Goal: Information Seeking & Learning: Learn about a topic

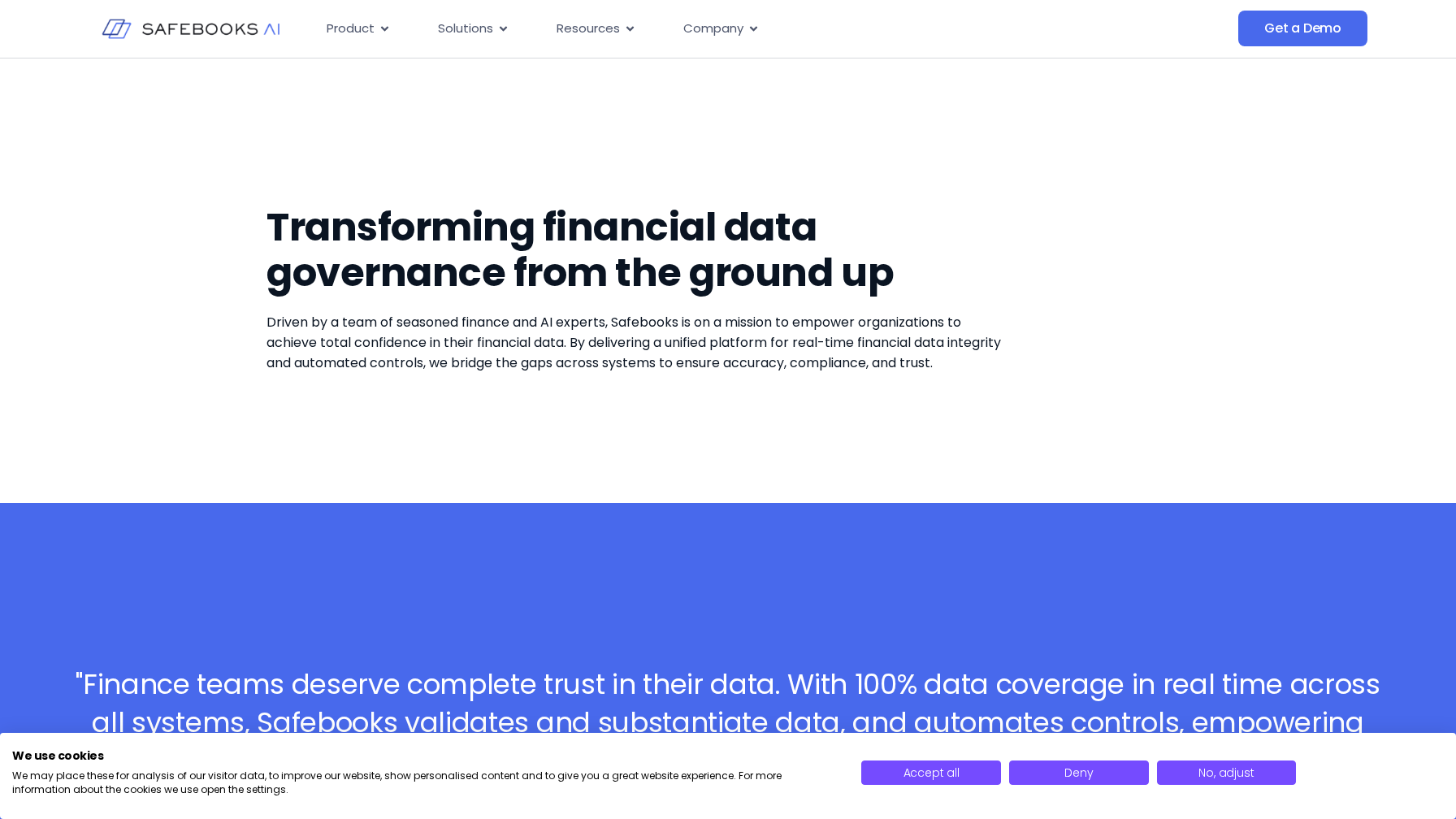
scroll to position [4, 0]
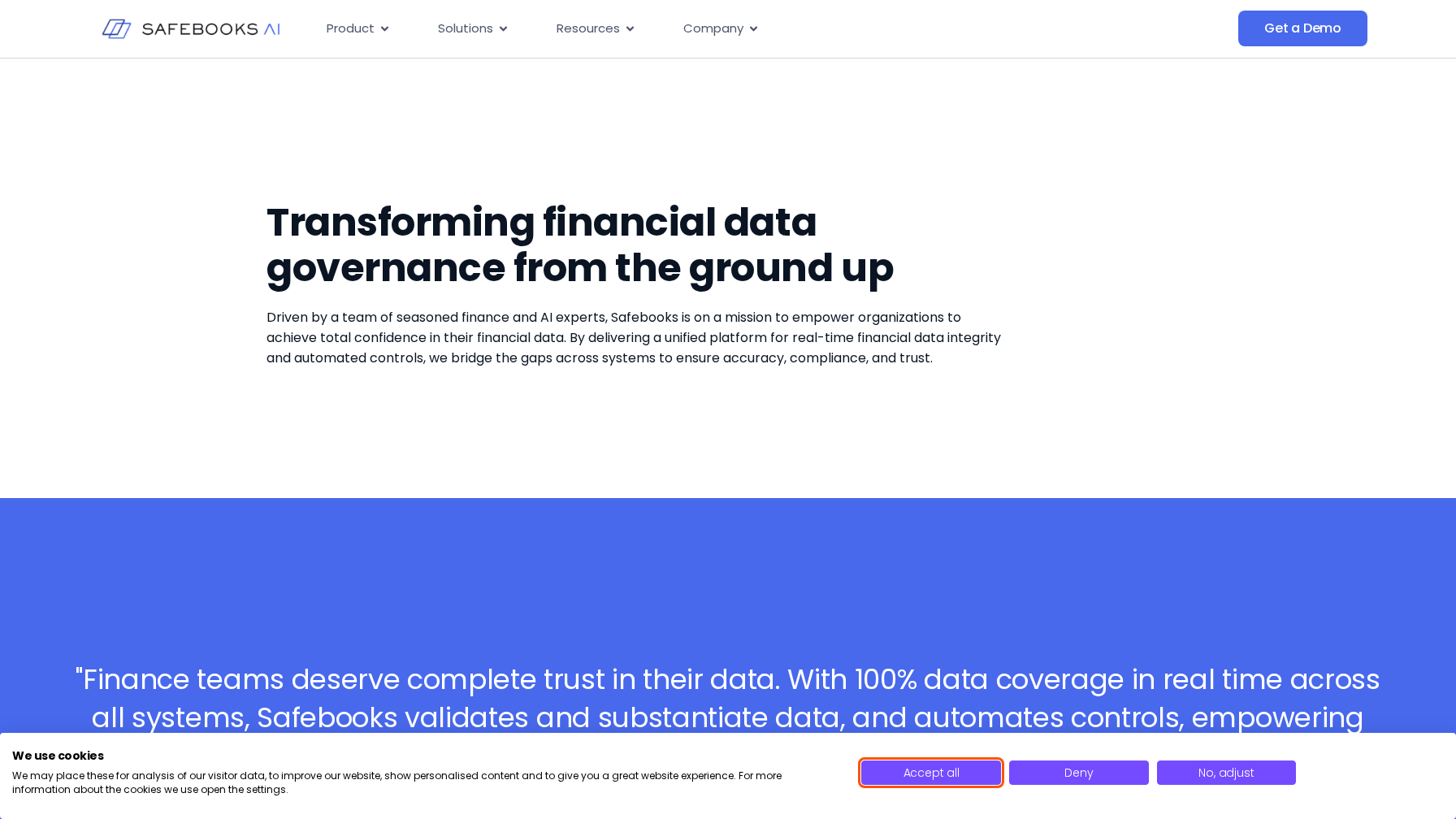
click at [908, 767] on span "Accept all" at bounding box center [931, 773] width 56 height 16
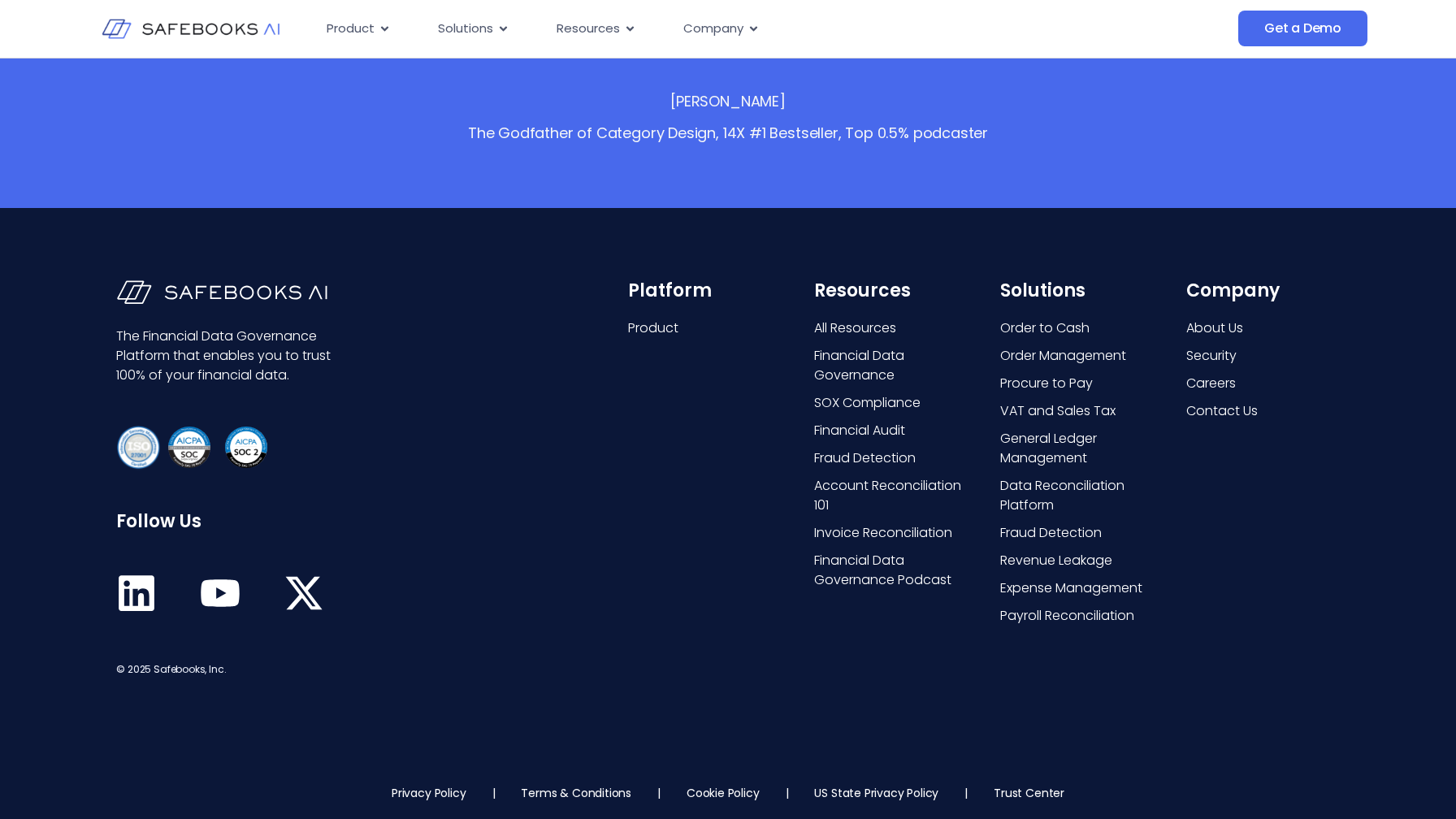
scroll to position [3255, 0]
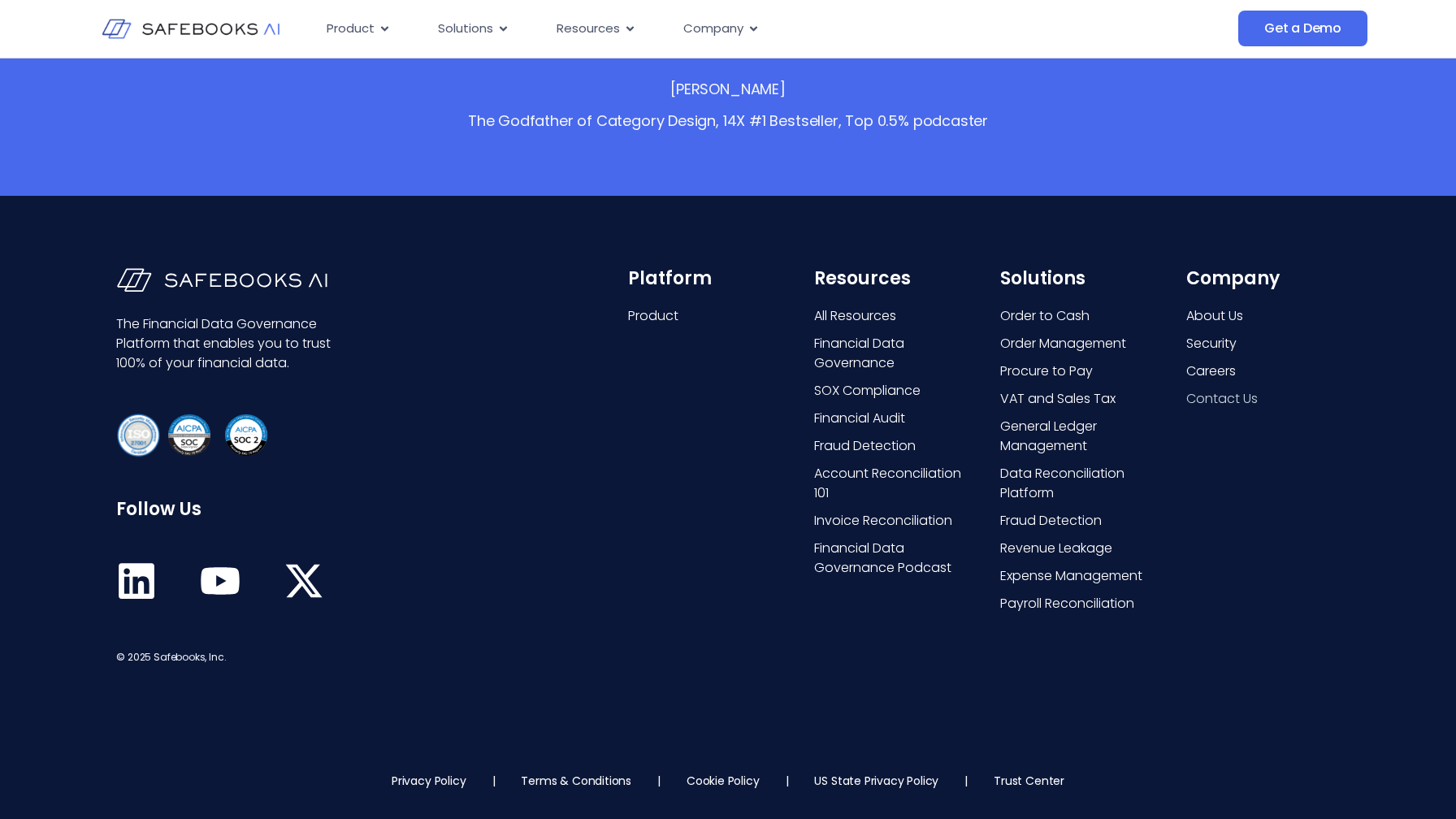
click at [1245, 399] on span "Contact Us" at bounding box center [1221, 399] width 71 height 20
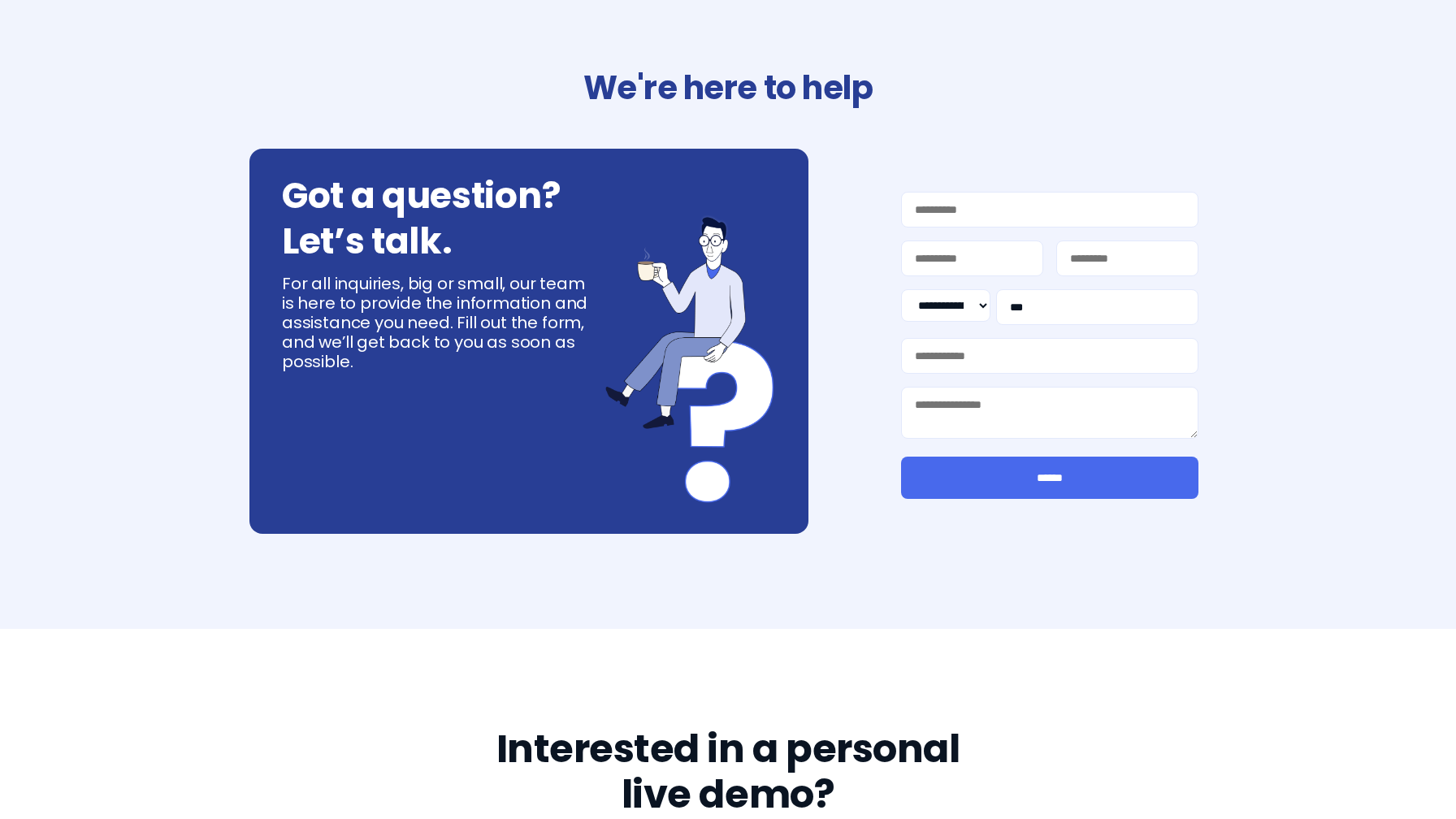
select select "**"
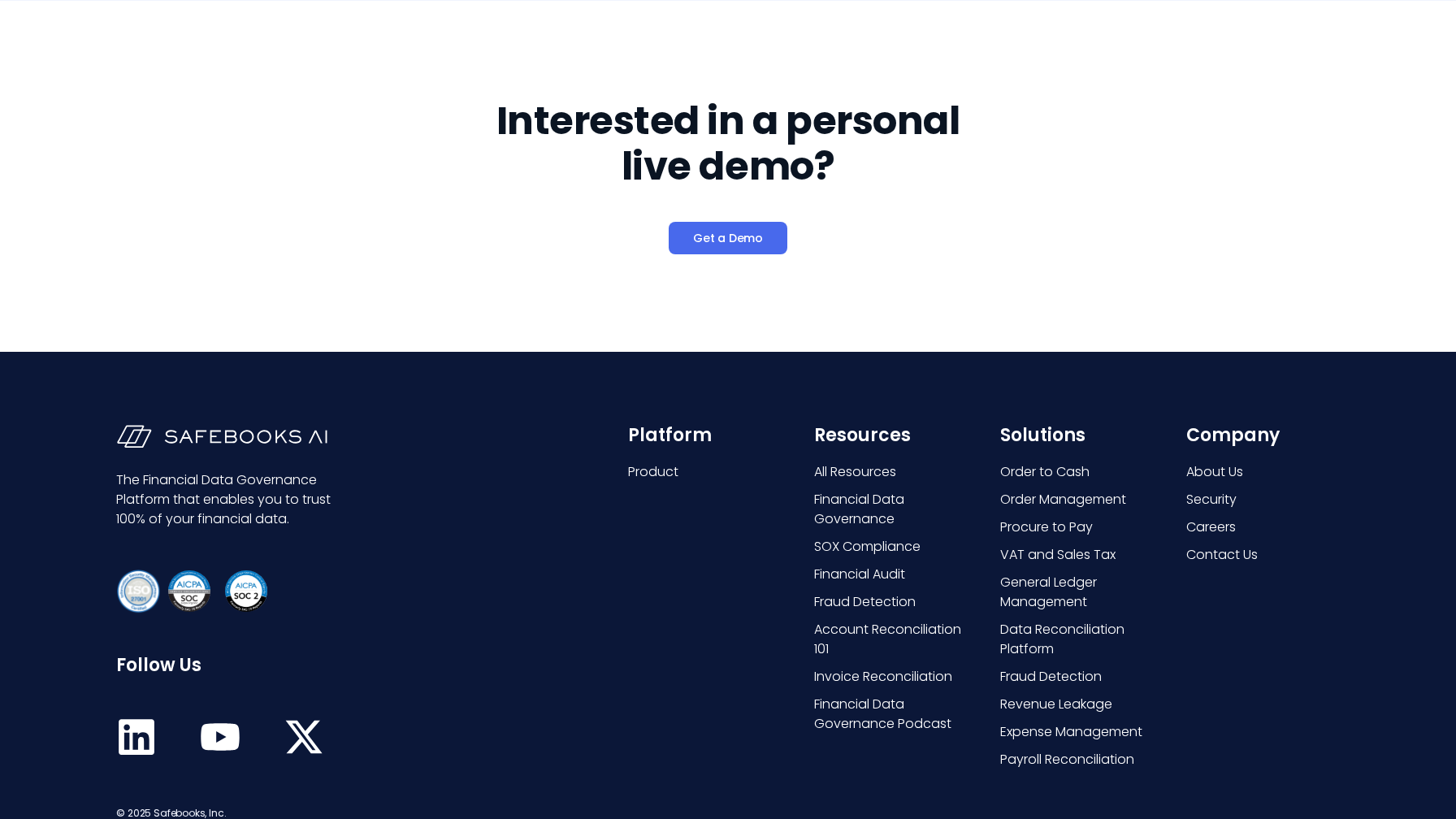
scroll to position [786, 0]
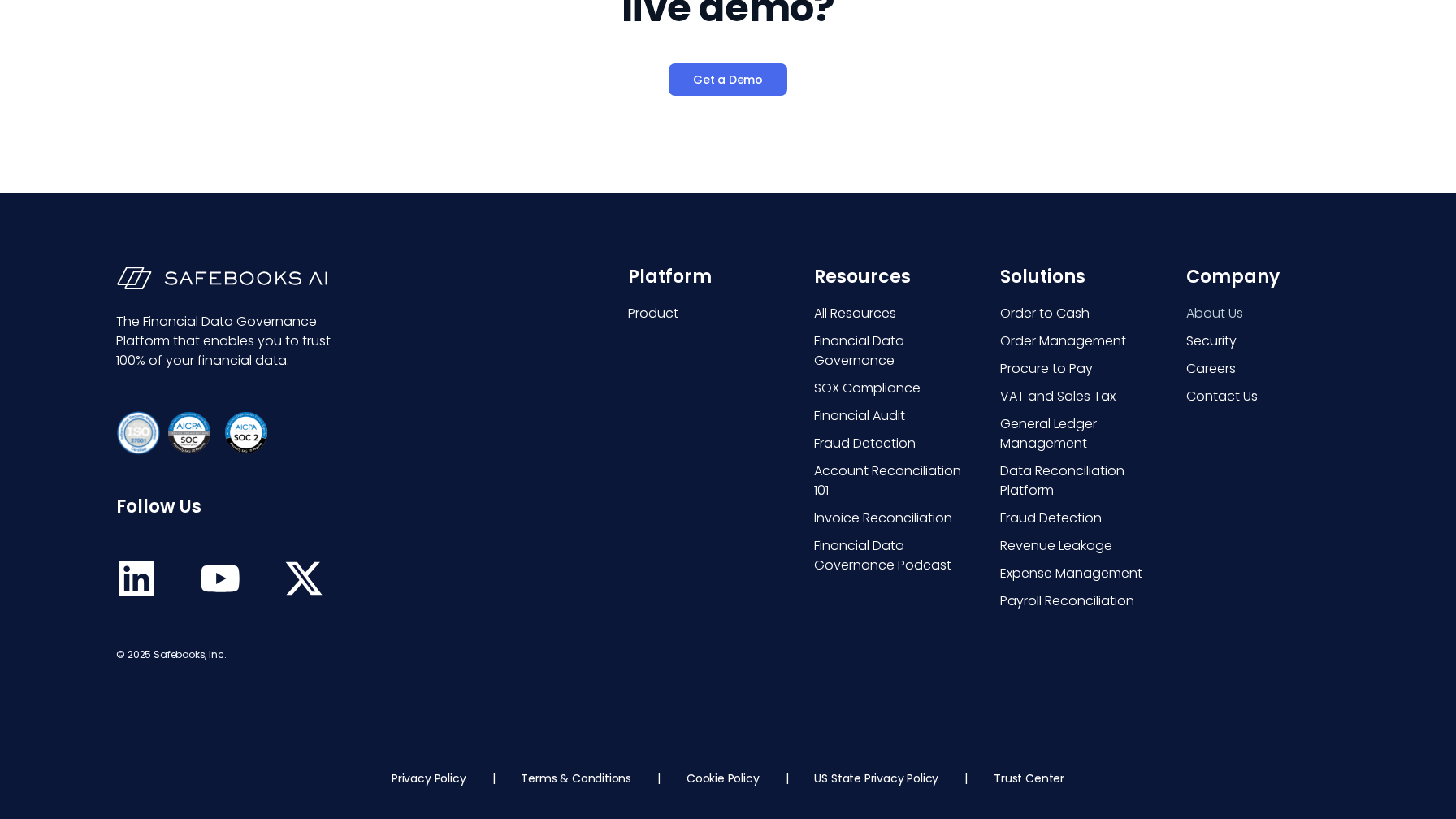
click at [1213, 316] on span "About Us" at bounding box center [1214, 314] width 57 height 20
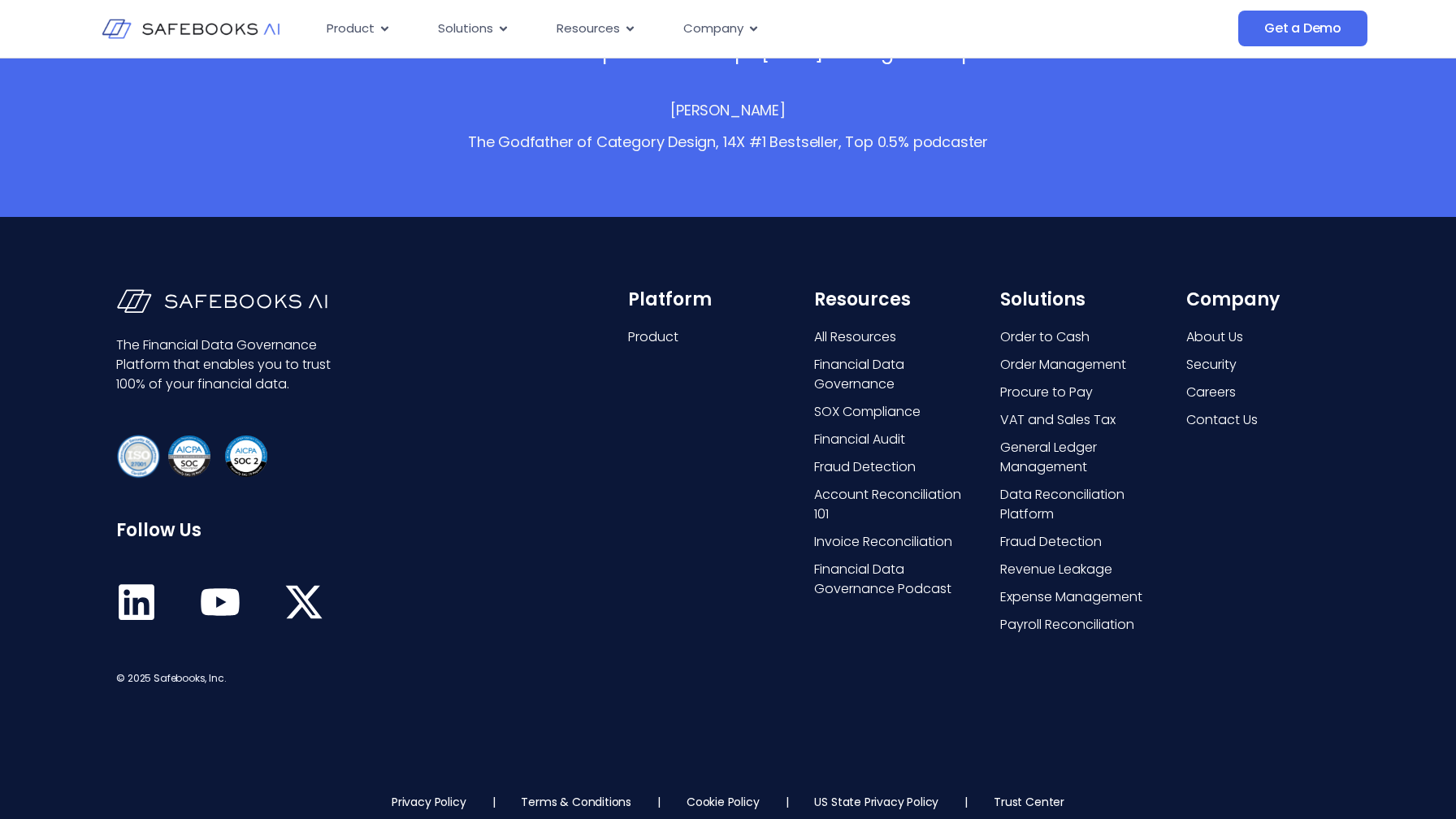
scroll to position [3255, 0]
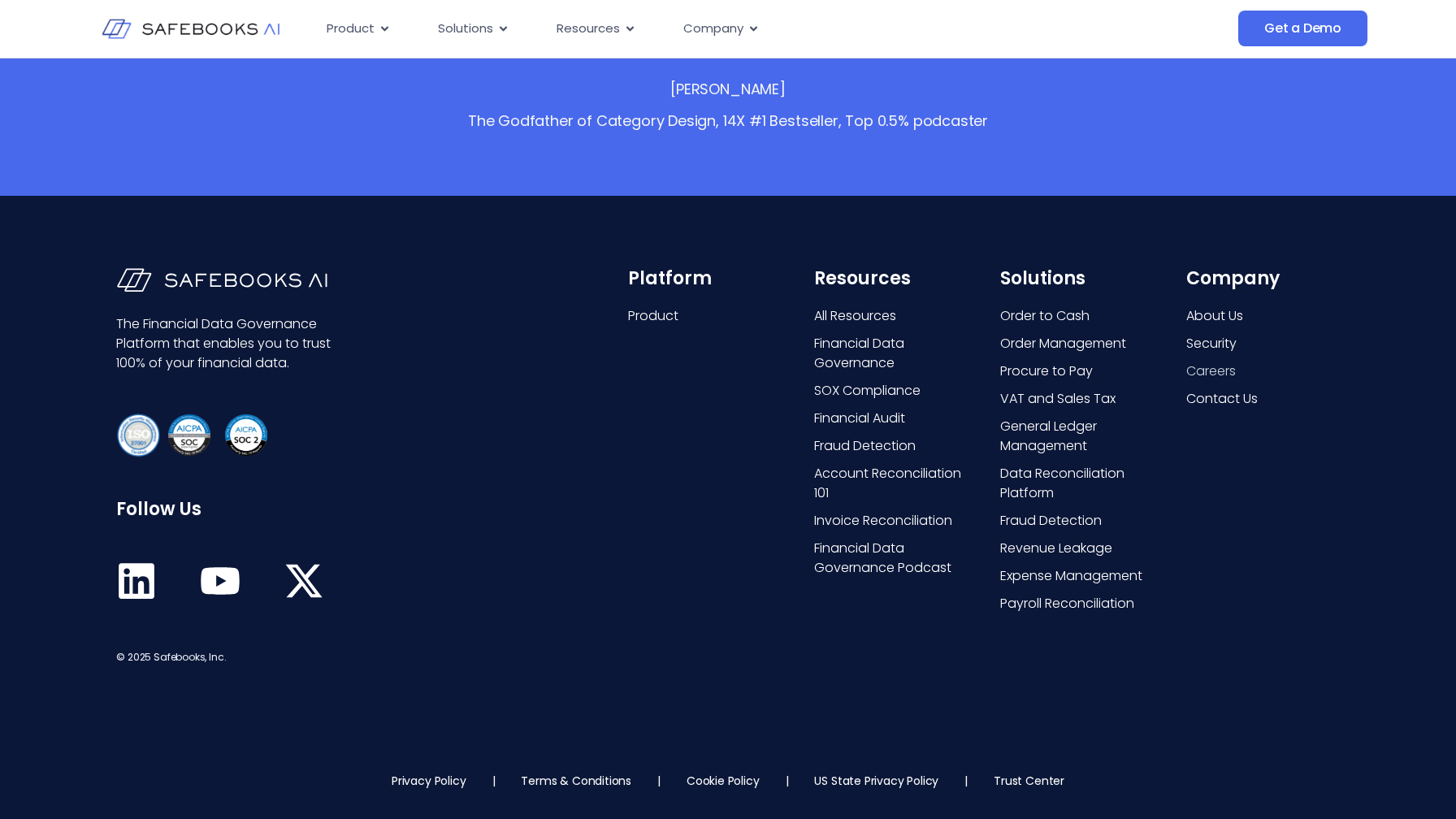
click at [1211, 366] on span "Careers" at bounding box center [1211, 371] width 50 height 20
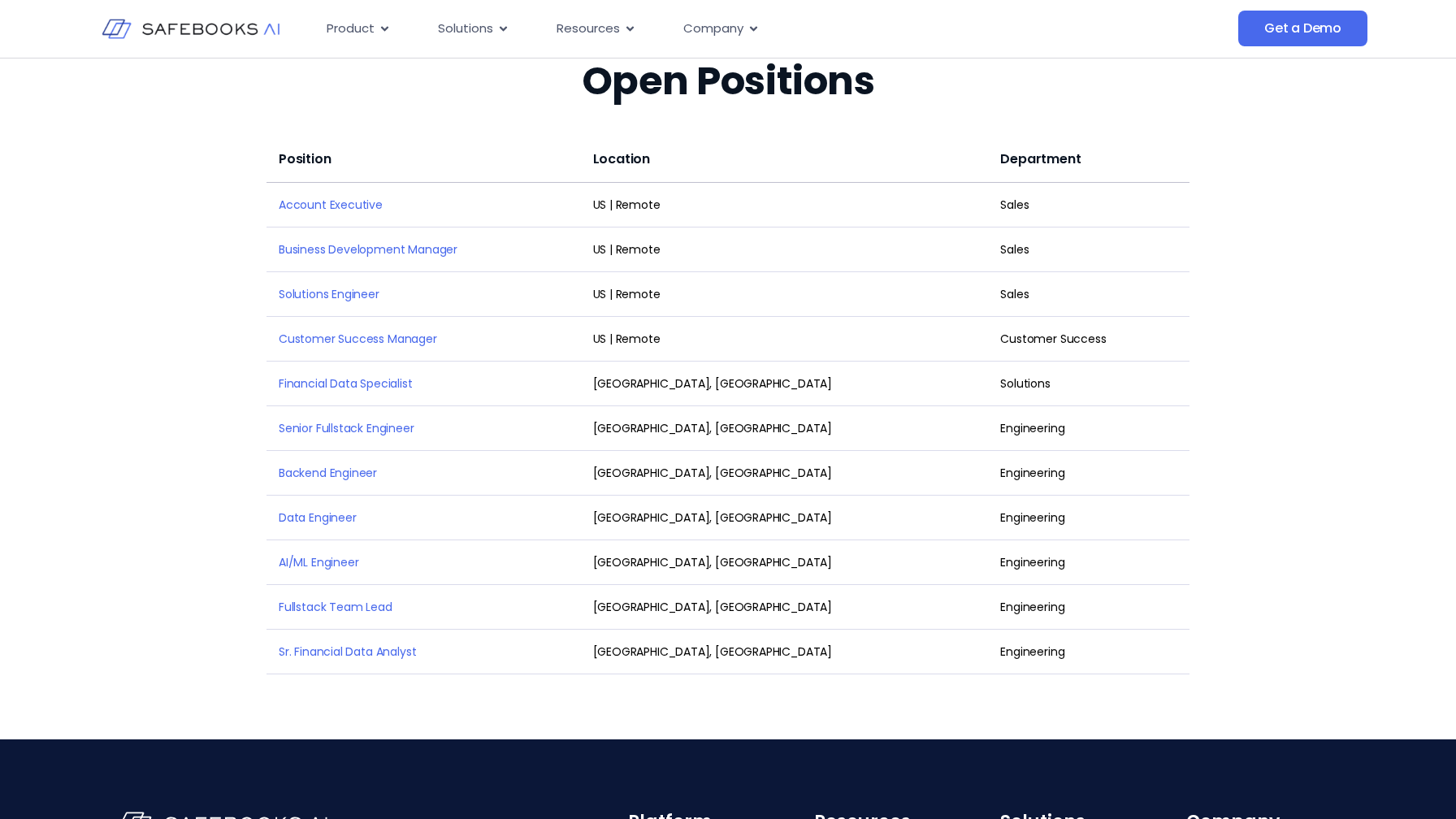
scroll to position [2155, 0]
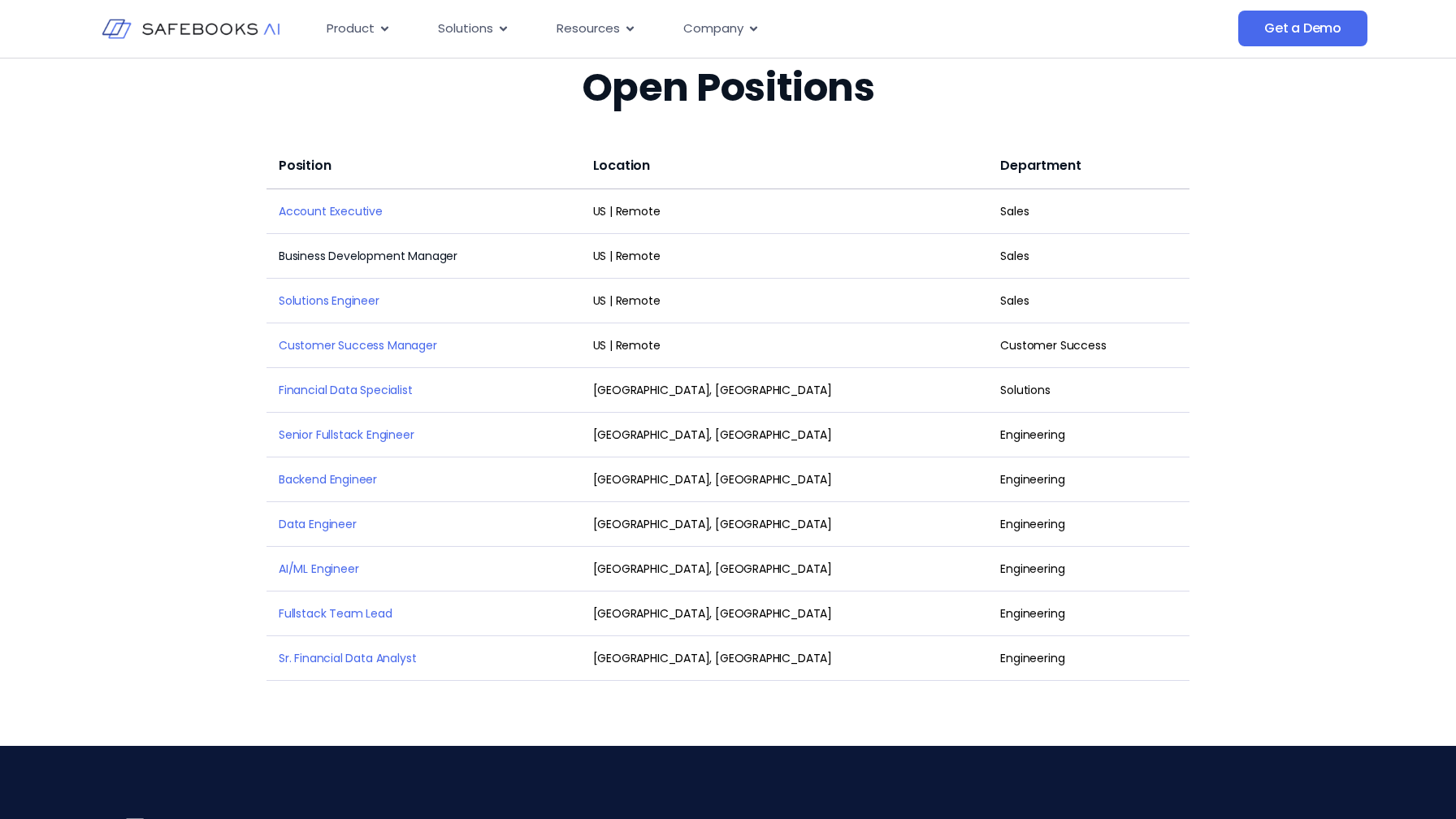
click at [366, 248] on link "Business Development Manager" at bounding box center [368, 256] width 179 height 16
